Goal: Task Accomplishment & Management: Use online tool/utility

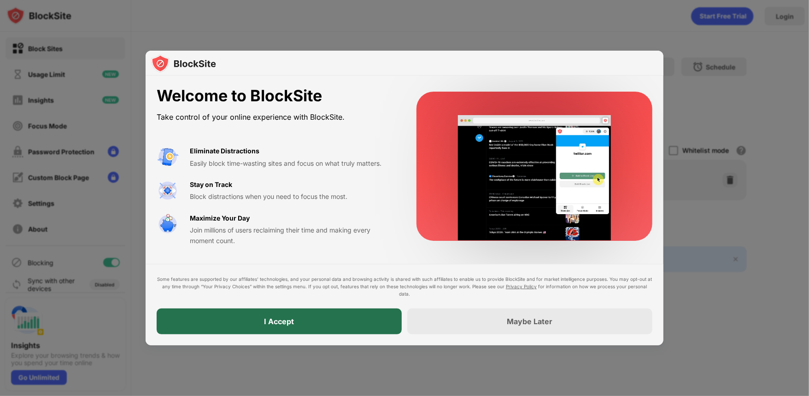
click at [310, 321] on div "I Accept" at bounding box center [279, 322] width 245 height 26
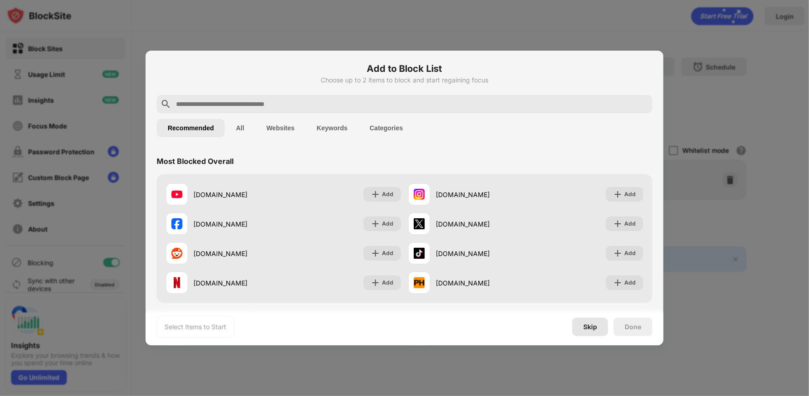
click at [592, 324] on div "Skip" at bounding box center [590, 326] width 14 height 7
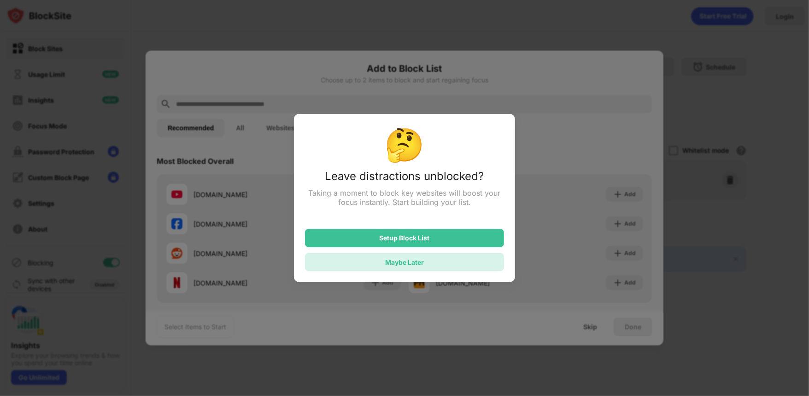
click at [381, 260] on div "Maybe Later" at bounding box center [404, 262] width 199 height 18
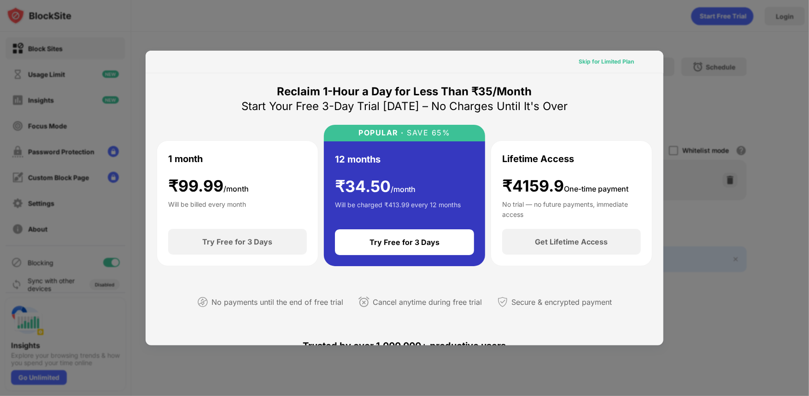
click at [581, 57] on div "Skip for Limited Plan" at bounding box center [605, 61] width 55 height 9
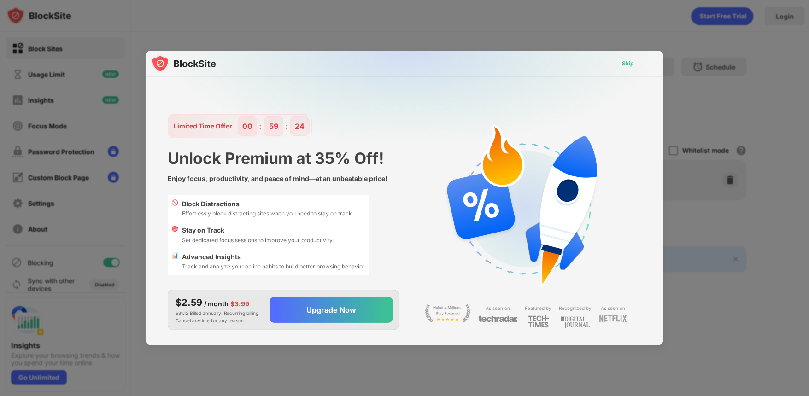
click at [628, 63] on div "Skip" at bounding box center [628, 63] width 12 height 9
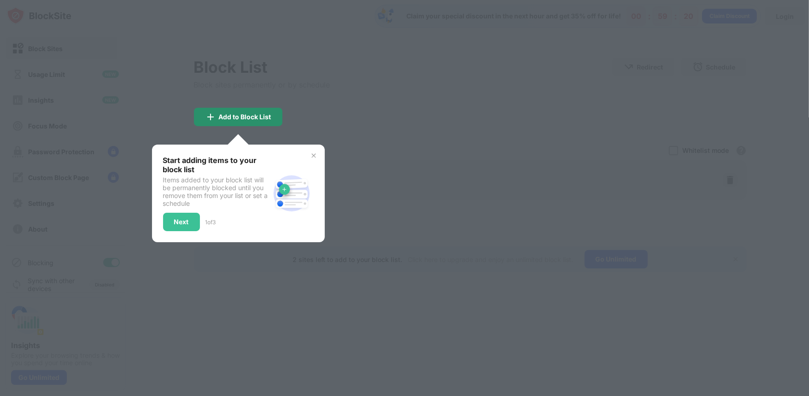
click at [243, 117] on div "Add to Block List" at bounding box center [245, 116] width 52 height 7
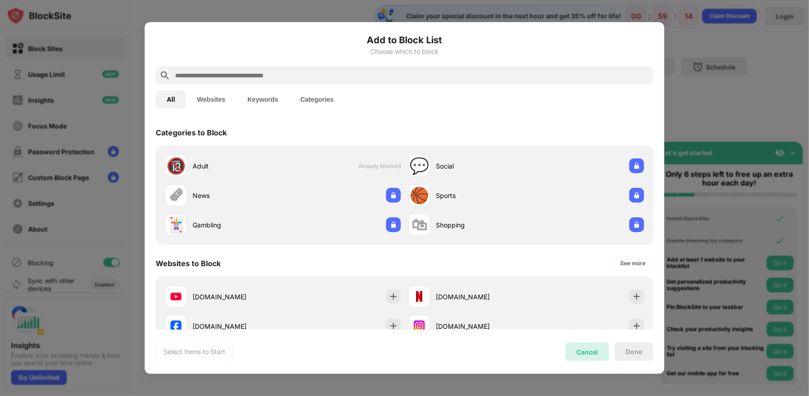
click at [586, 356] on div "Cancel" at bounding box center [587, 352] width 44 height 18
